Goal: Find specific page/section: Find specific page/section

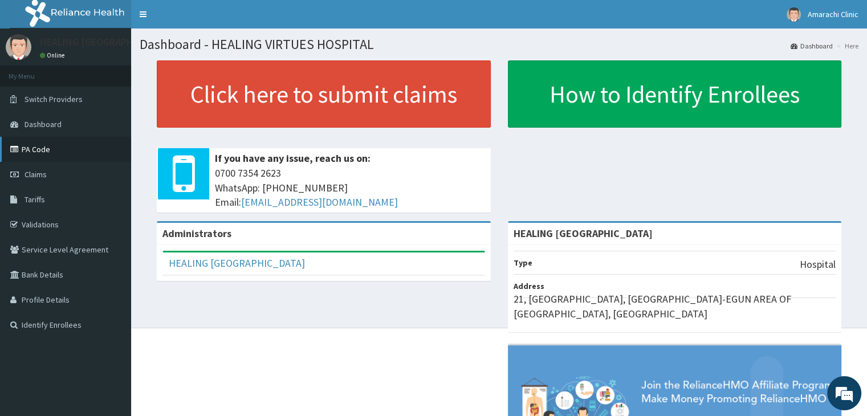
click at [40, 148] on link "PA Code" at bounding box center [65, 149] width 131 height 25
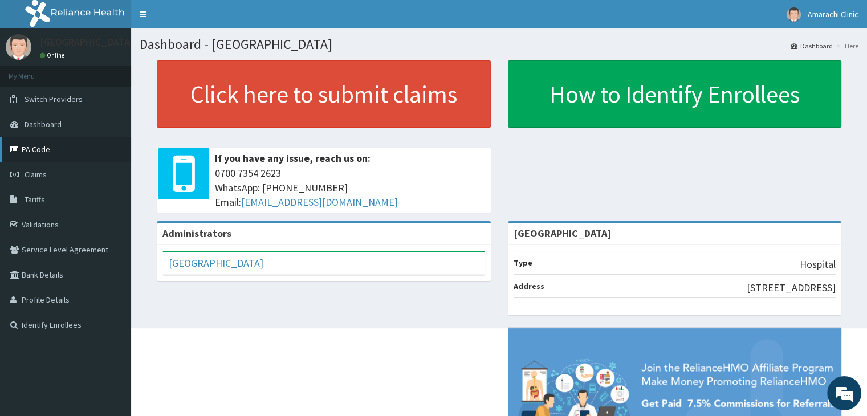
click at [37, 151] on link "PA Code" at bounding box center [65, 149] width 131 height 25
